Goal: Check status

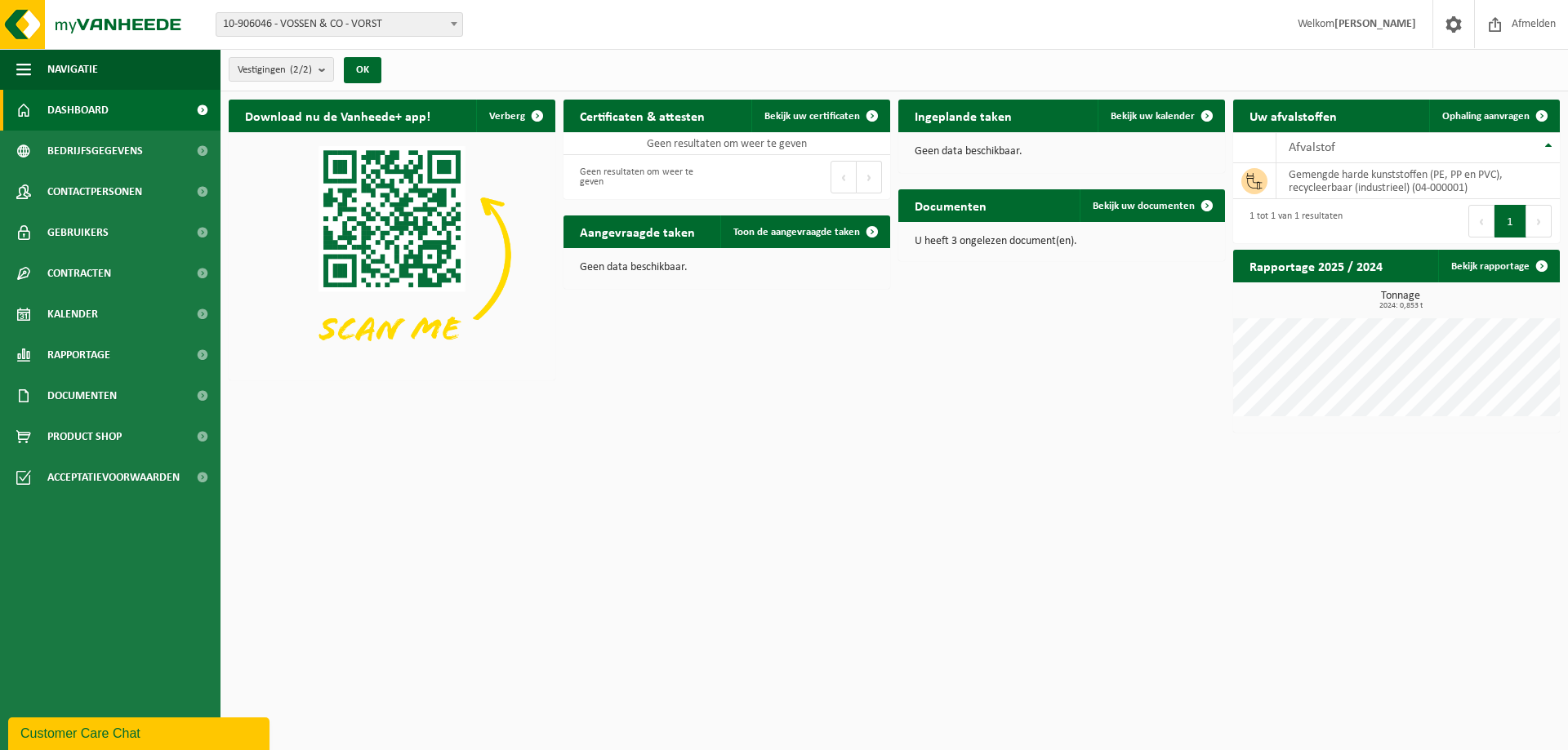
click at [962, 607] on html "Vestiging: 10-906046 - VOSSEN & CO - VORST 10-906047 - VOSSEN & CO - SINT-PIETE…" at bounding box center [784, 375] width 1568 height 750
drag, startPoint x: 780, startPoint y: 91, endPoint x: 1153, endPoint y: 461, distance: 525.4
click at [1153, 461] on html "Vestiging: 10-906046 - VOSSEN & CO - VORST 10-906047 - VOSSEN & CO - SINT-PIETE…" at bounding box center [784, 375] width 1568 height 750
drag, startPoint x: 1031, startPoint y: 442, endPoint x: 1032, endPoint y: 168, distance: 274.0
click at [1029, 440] on html "Vestiging: 10-906046 - VOSSEN & CO - VORST 10-906047 - VOSSEN & CO - SINT-PIETE…" at bounding box center [784, 375] width 1568 height 750
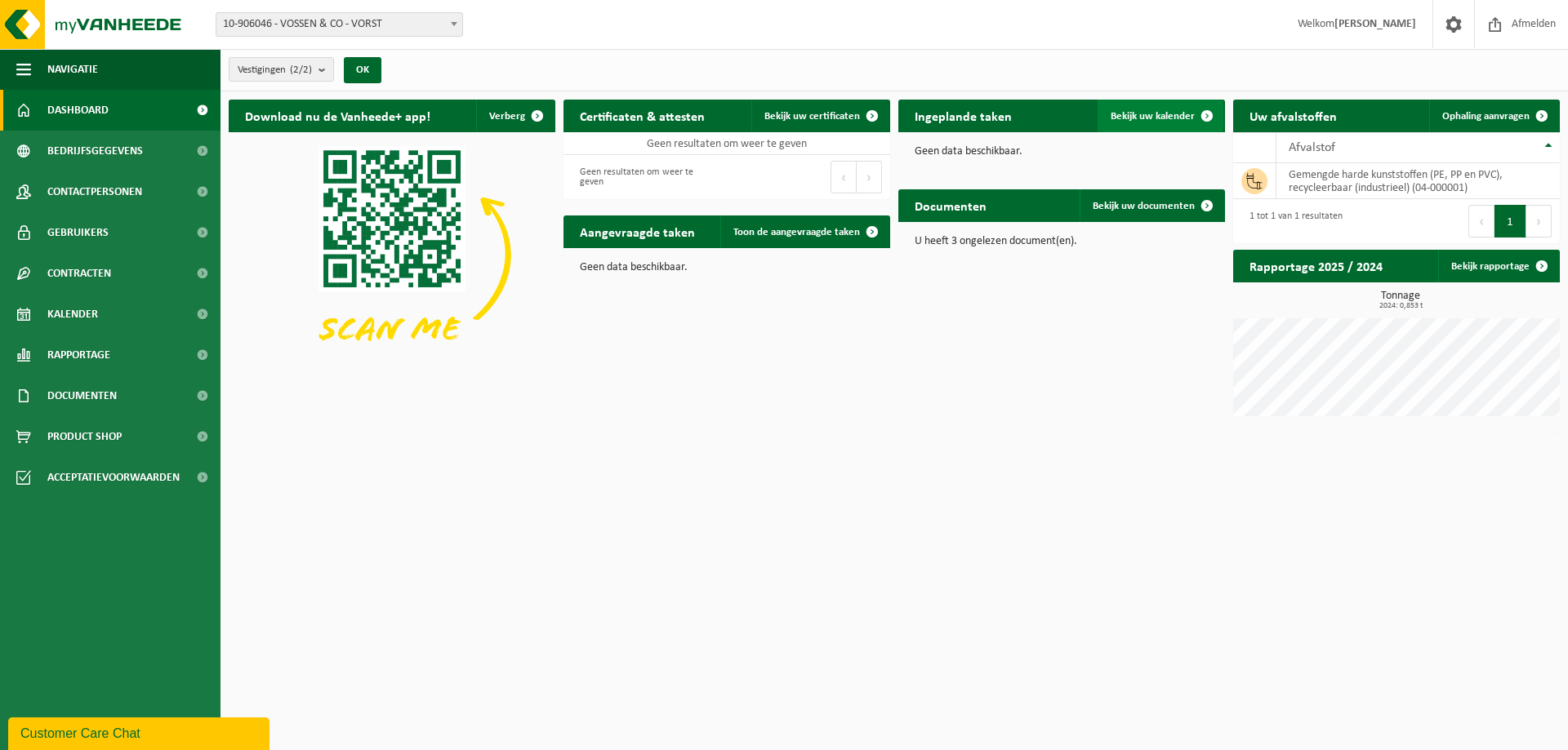
click at [1120, 117] on span "Bekijk uw kalender" at bounding box center [1152, 116] width 84 height 10
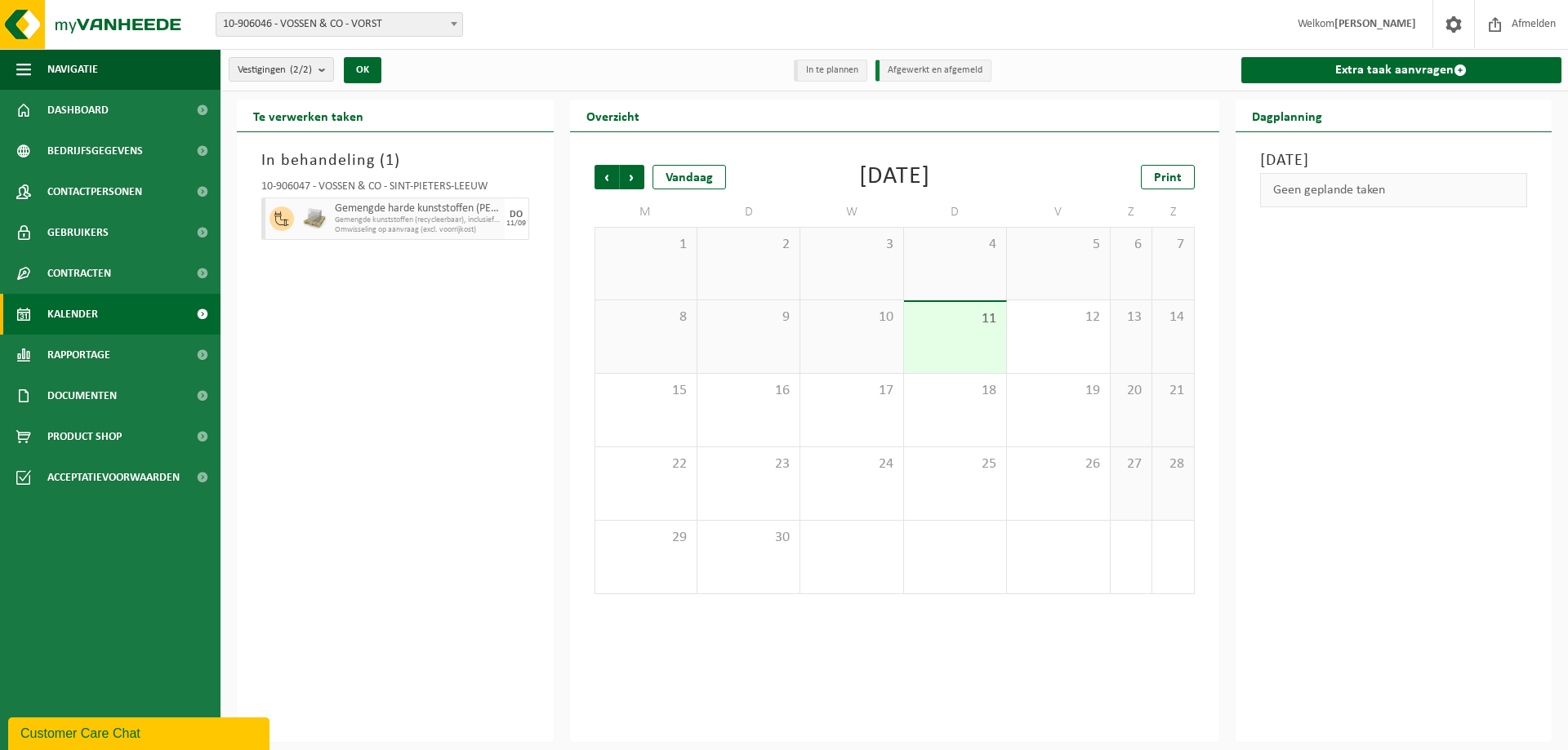
click at [947, 338] on div "11" at bounding box center [955, 337] width 102 height 71
click at [401, 217] on span "Gemengde kunststoffen (recycleerbaar), inclusief PVC" at bounding box center [417, 220] width 166 height 10
click at [434, 317] on div "In behandeling ( 1 ) 10-906047 - VOSSEN & CO - SINT-PIETERS-LEEUW Gemengde hard…" at bounding box center [395, 437] width 317 height 610
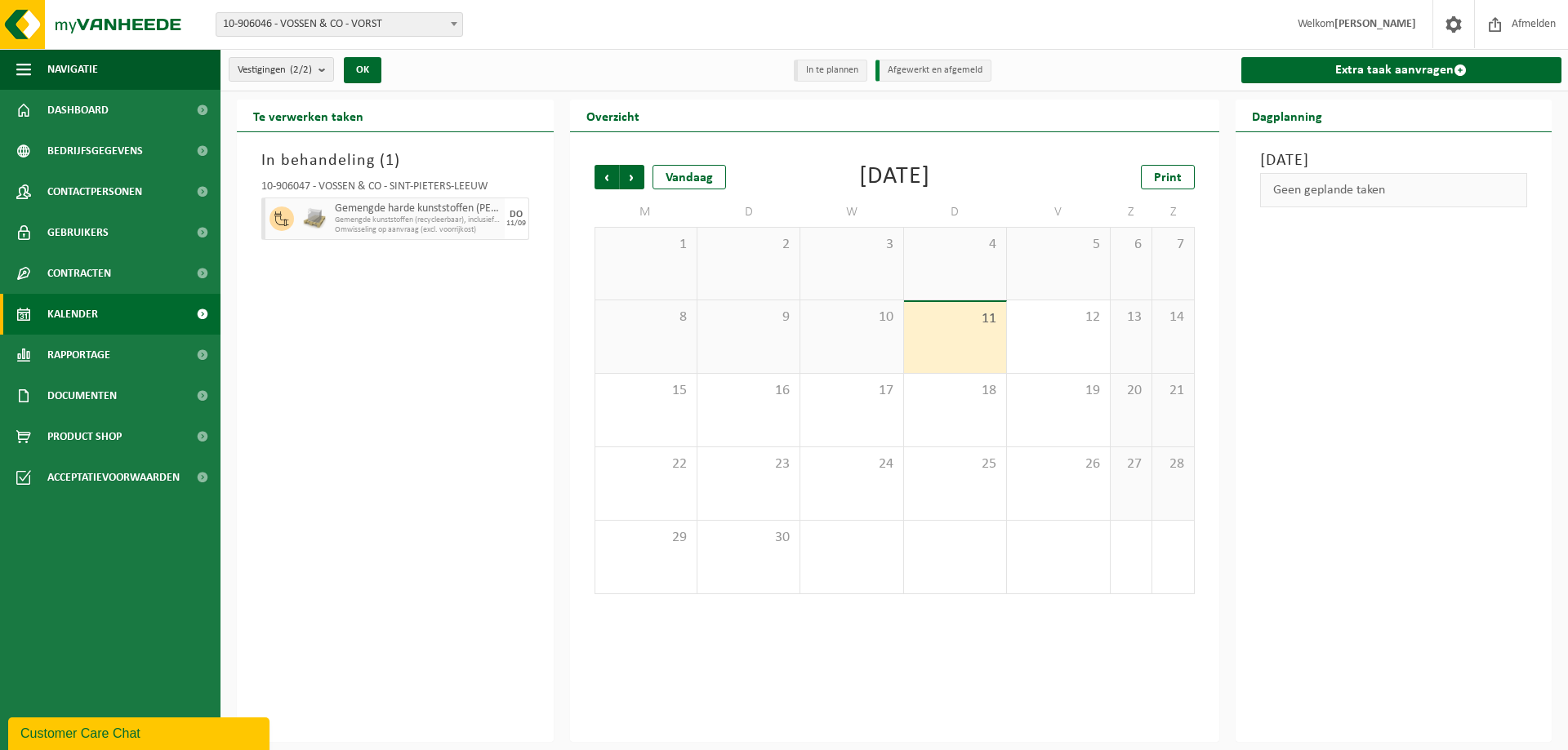
drag, startPoint x: 259, startPoint y: 156, endPoint x: 559, endPoint y: 273, distance: 322.0
click at [559, 273] on div "Te verwerken taken In behandeling ( 1 ) 10-906047 - VOSSEN & CO - SINT-PIETERS-…" at bounding box center [394, 421] width 333 height 643
click at [526, 301] on div "In behandeling ( 1 ) 10-906047 - VOSSEN & CO - SINT-PIETERS-LEEUW Gemengde hard…" at bounding box center [395, 437] width 317 height 610
click at [89, 112] on span "Dashboard" at bounding box center [78, 110] width 61 height 41
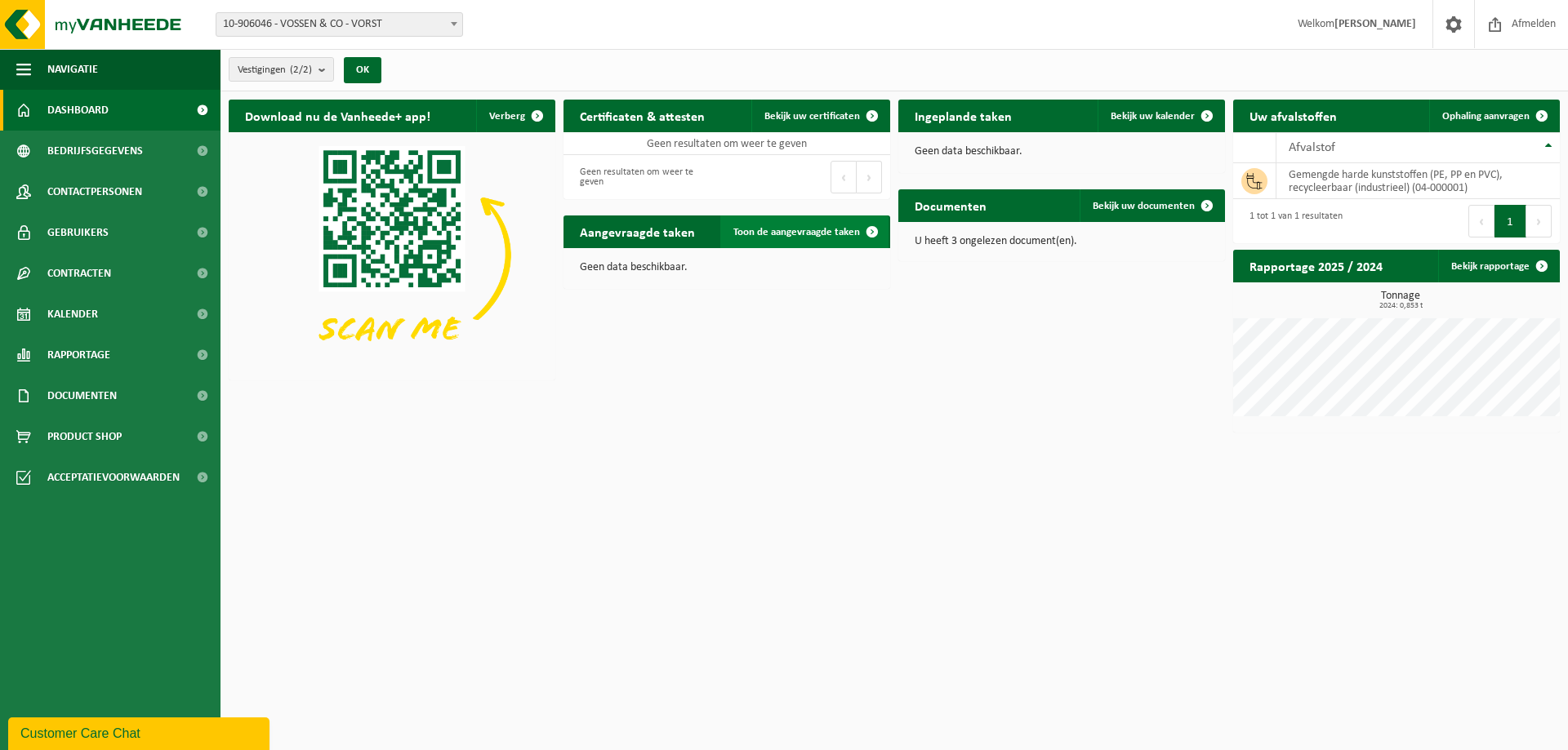
click at [804, 233] on span "Toon de aangevraagde taken" at bounding box center [796, 232] width 127 height 10
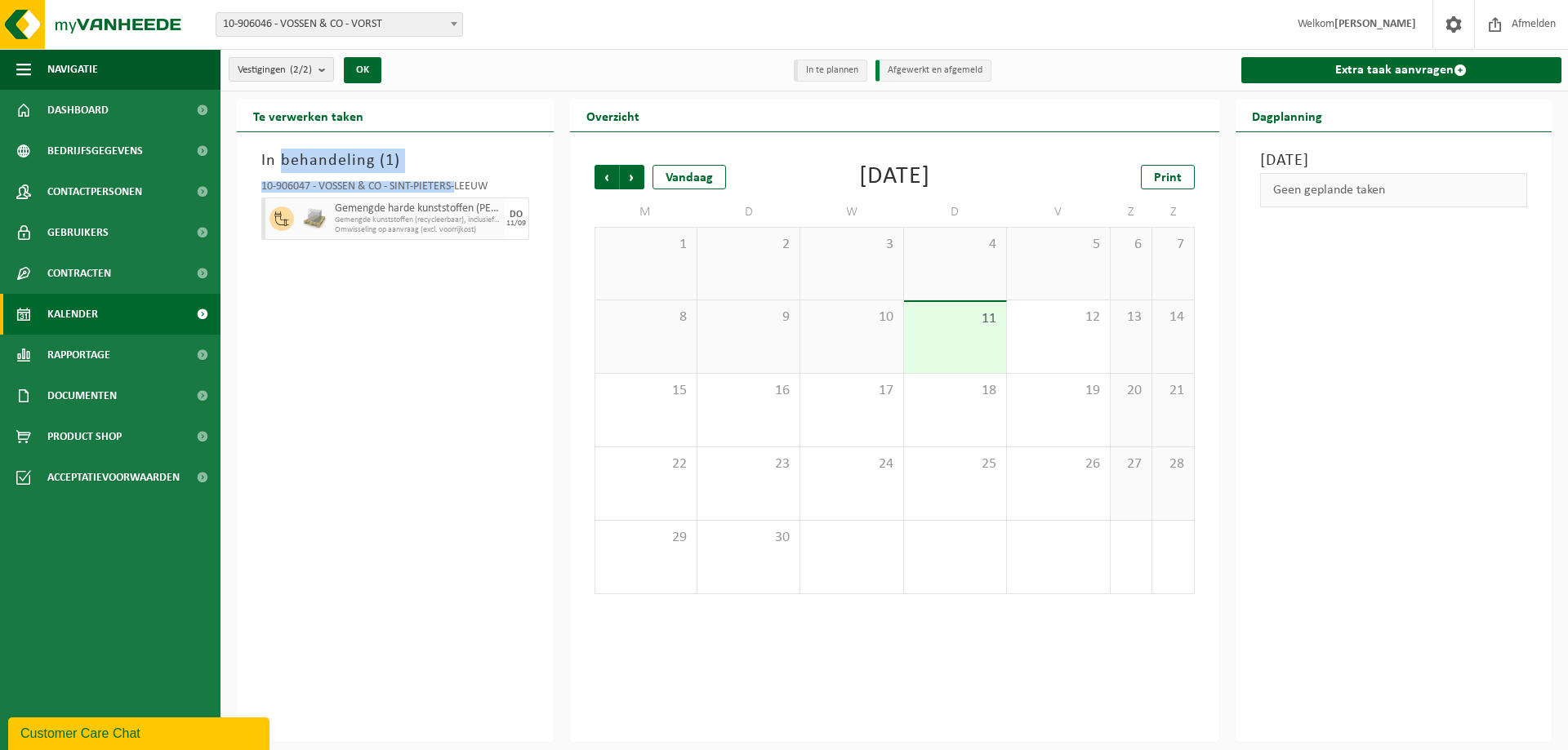
drag, startPoint x: 277, startPoint y: 161, endPoint x: 455, endPoint y: 179, distance: 178.9
click at [455, 179] on div "In behandeling ( 1 ) 10-906047 - VOSSEN & CO - SINT-PIETERS-LEEUW Gemengde hard…" at bounding box center [395, 437] width 317 height 610
click at [373, 283] on div "In behandeling ( 1 ) 10-906047 - VOSSEN & CO - SINT-PIETERS-LEEUW Gemengde hard…" at bounding box center [395, 437] width 317 height 610
click at [423, 415] on div "In behandeling ( 1 ) 10-906047 - VOSSEN & CO - SINT-PIETERS-LEEUW Gemengde hard…" at bounding box center [395, 437] width 317 height 610
